Goal: Task Accomplishment & Management: Manage account settings

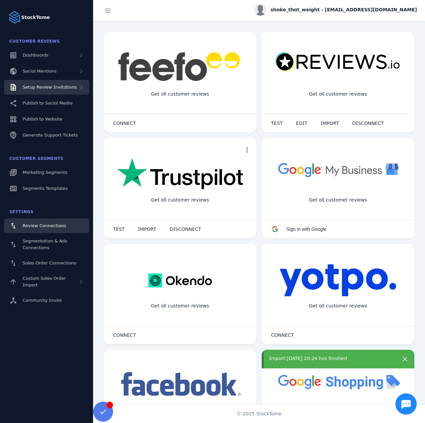
click at [54, 89] on span "Setup Review Invitations" at bounding box center [50, 87] width 54 height 5
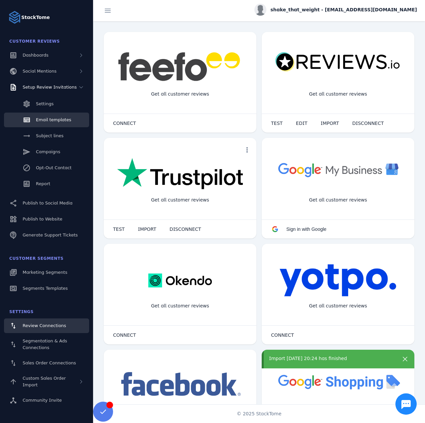
click at [60, 122] on span "Email templates" at bounding box center [53, 119] width 35 height 5
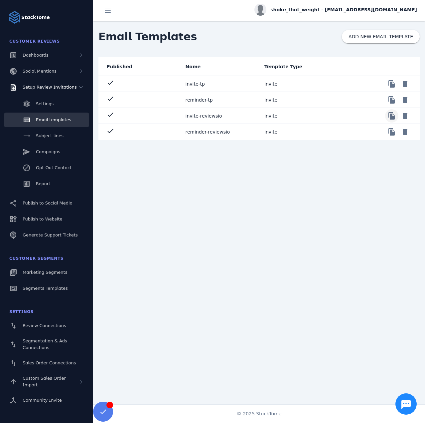
click at [391, 117] on span at bounding box center [392, 116] width 16 height 16
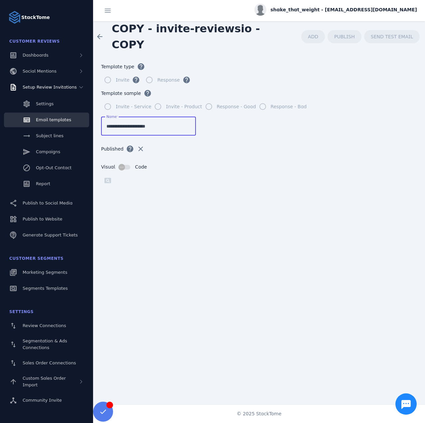
drag, startPoint x: 134, startPoint y: 127, endPoint x: 87, endPoint y: 127, distance: 47.3
click at [87, 127] on classic-layout "**********" at bounding box center [212, 211] width 425 height 423
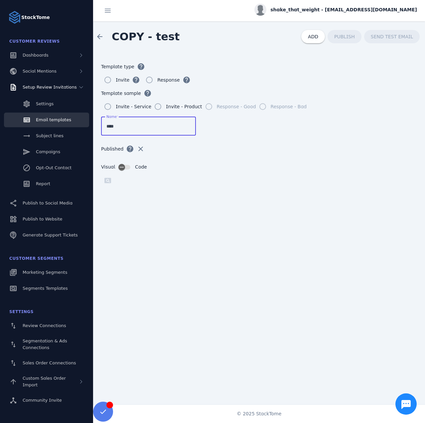
type input "****"
click at [318, 35] on span "ADD" at bounding box center [313, 36] width 10 height 5
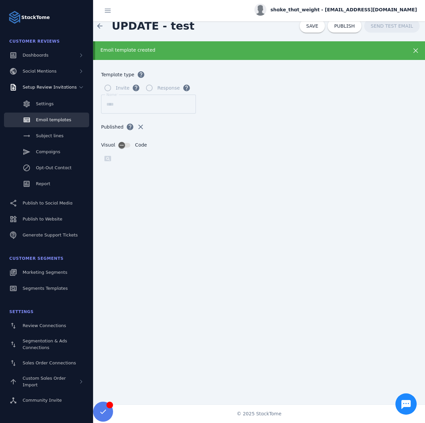
scroll to position [11, 0]
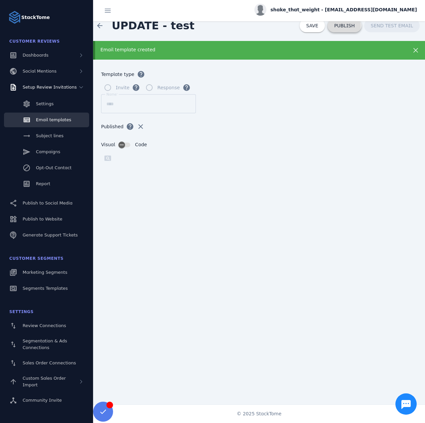
click at [347, 26] on span "PUBLISH" at bounding box center [344, 25] width 21 height 5
click at [43, 119] on span "Email templates" at bounding box center [53, 119] width 35 height 5
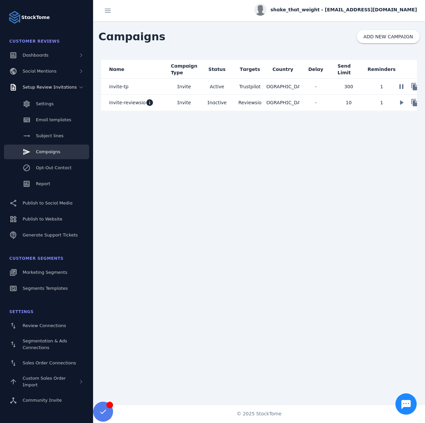
click at [165, 105] on mat-cell "invite-reviewsio info" at bounding box center [134, 103] width 67 height 16
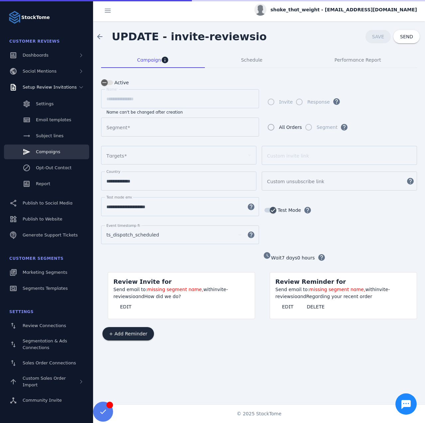
type input "**********"
click at [126, 305] on mat-card-content "Send email to: segment invite-reviewsio, with invite-reviewsio and How did we d…" at bounding box center [181, 302] width 147 height 33
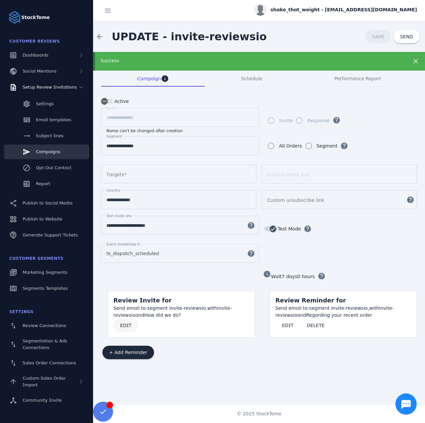
click at [124, 323] on span "EDIT" at bounding box center [125, 325] width 11 height 5
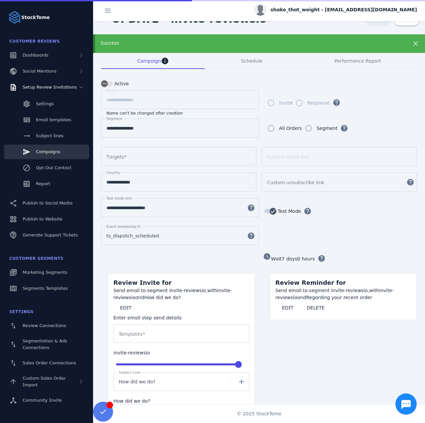
scroll to position [81, 0]
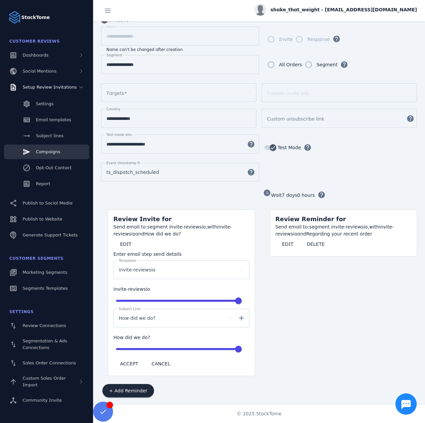
click at [141, 271] on div "invite-reviewsio" at bounding box center [181, 269] width 125 height 19
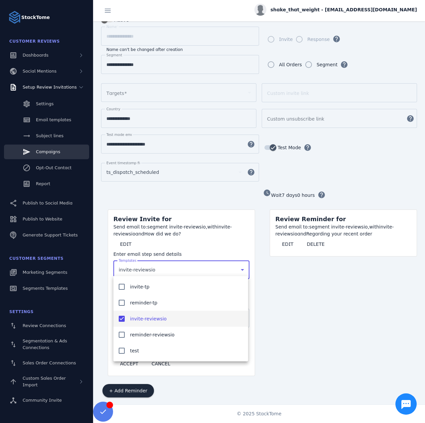
click at [143, 247] on div at bounding box center [212, 211] width 425 height 423
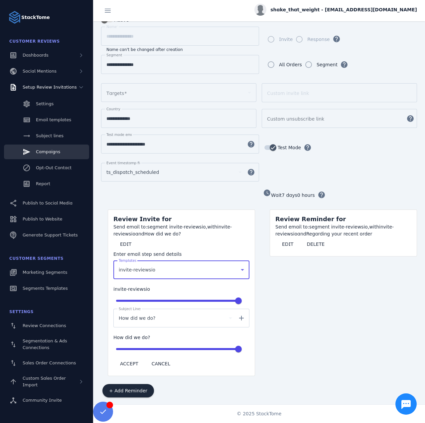
click at [143, 266] on span "invite-reviewsio" at bounding box center [137, 270] width 37 height 8
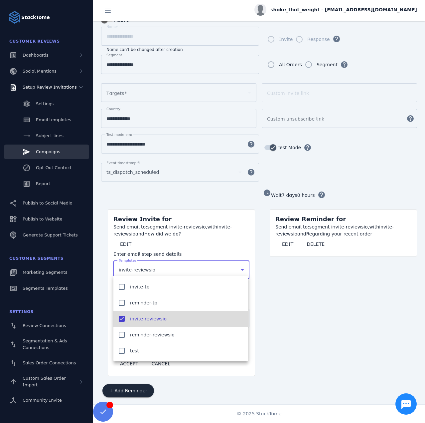
click at [134, 319] on span "invite-reviewsio" at bounding box center [148, 318] width 37 height 8
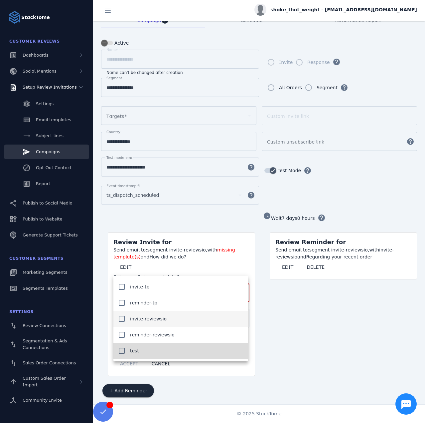
click at [131, 348] on span "test" at bounding box center [134, 350] width 9 height 8
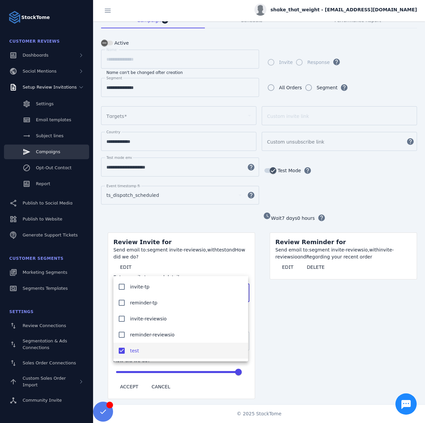
click at [295, 330] on div at bounding box center [212, 211] width 425 height 423
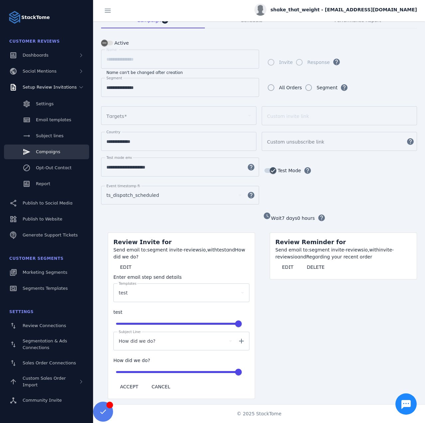
drag, startPoint x: 133, startPoint y: 378, endPoint x: 217, endPoint y: 292, distance: 120.5
click at [133, 378] on span at bounding box center [129, 386] width 32 height 16
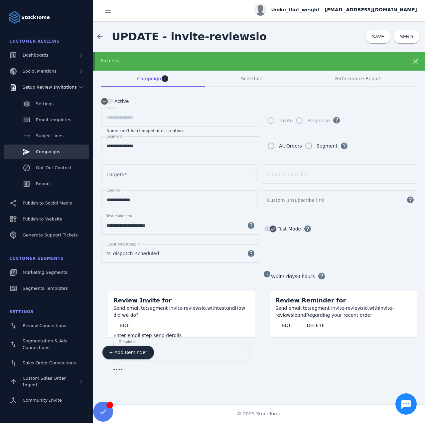
scroll to position [0, 0]
click at [375, 39] on span "SAVE" at bounding box center [378, 36] width 12 height 5
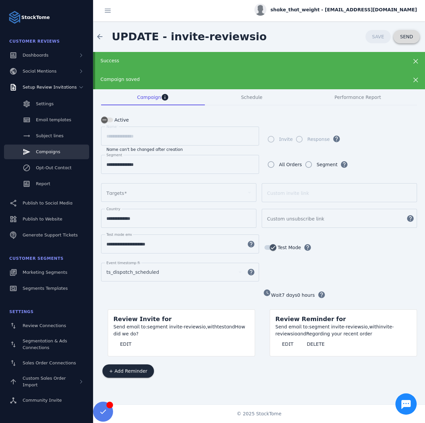
click at [398, 40] on span at bounding box center [407, 37] width 26 height 16
click at [126, 346] on span at bounding box center [125, 344] width 25 height 16
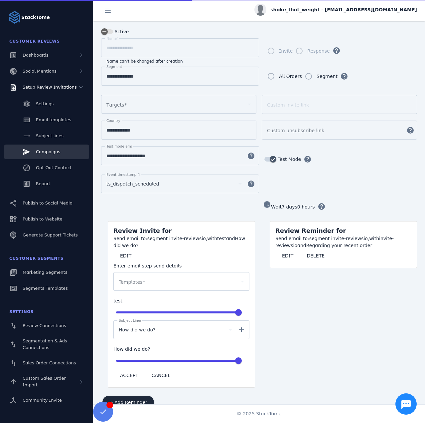
scroll to position [100, 0]
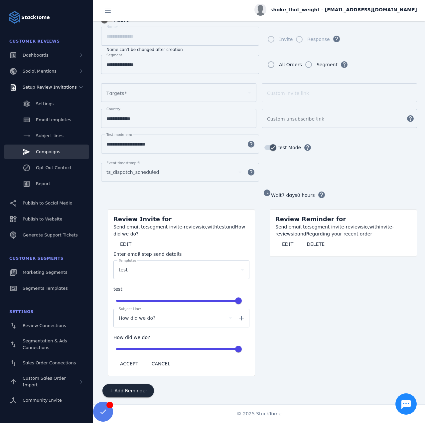
click at [139, 266] on div "test" at bounding box center [178, 270] width 119 height 8
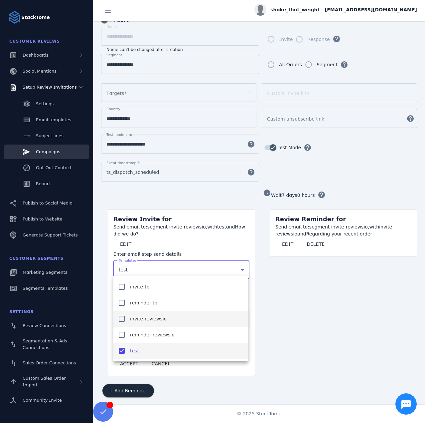
click at [134, 318] on span "invite-reviewsio" at bounding box center [148, 318] width 37 height 8
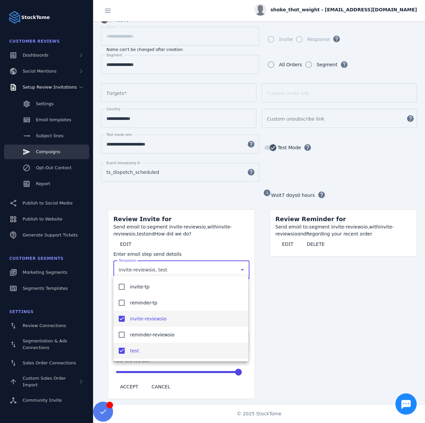
click at [124, 350] on mat-pseudo-checkbox at bounding box center [122, 350] width 6 height 6
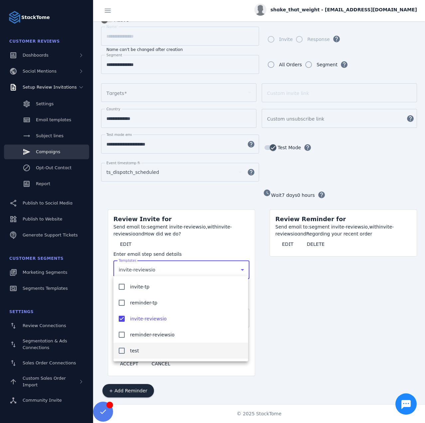
click at [225, 389] on div at bounding box center [212, 211] width 425 height 423
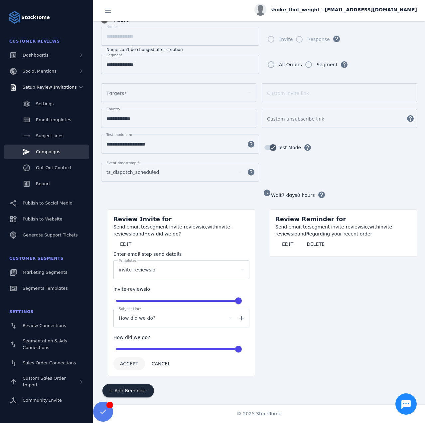
click at [130, 361] on span "ACCEPT" at bounding box center [129, 363] width 18 height 5
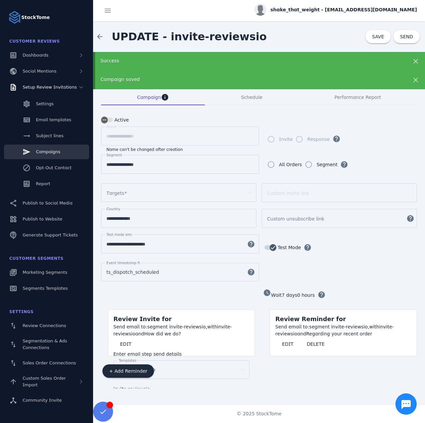
scroll to position [0, 0]
click at [370, 39] on span at bounding box center [378, 37] width 25 height 16
click at [352, 96] on span "Performance Report" at bounding box center [358, 97] width 47 height 5
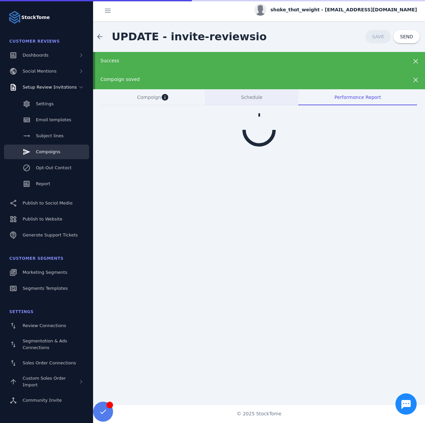
click at [271, 96] on div "Schedule" at bounding box center [252, 97] width 94 height 16
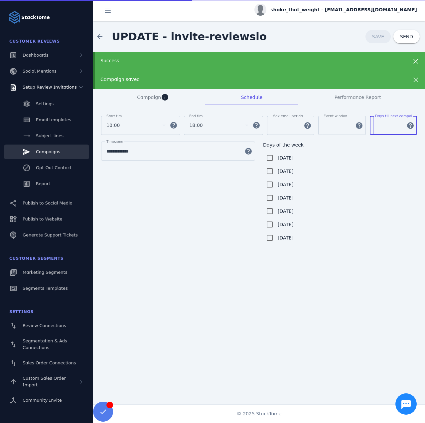
click at [385, 124] on input "*" at bounding box center [389, 125] width 28 height 8
type input "***"
click at [374, 39] on span at bounding box center [378, 37] width 25 height 16
click at [133, 93] on div "Campaign info" at bounding box center [153, 97] width 104 height 16
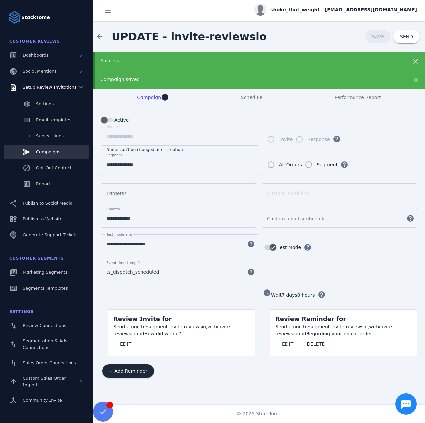
click at [344, 9] on span "shake_that_weight - [EMAIL_ADDRESS][DOMAIN_NAME]" at bounding box center [344, 9] width 147 height 7
click at [376, 60] on button "Sign out" at bounding box center [393, 64] width 48 height 16
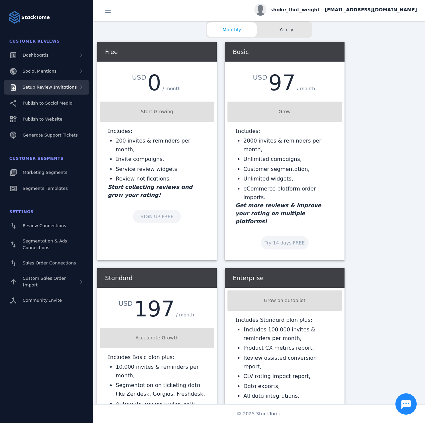
click at [61, 83] on div "Setup Review Invitations" at bounding box center [46, 87] width 85 height 15
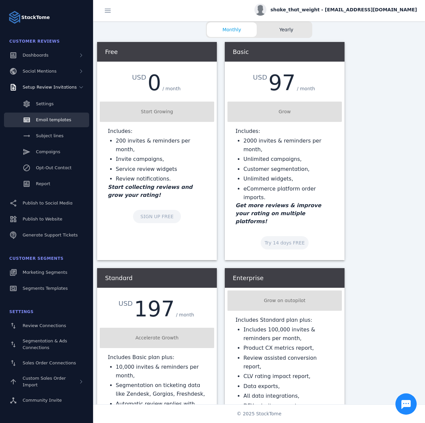
click at [52, 120] on span "Email templates" at bounding box center [53, 119] width 35 height 5
